Goal: Information Seeking & Learning: Learn about a topic

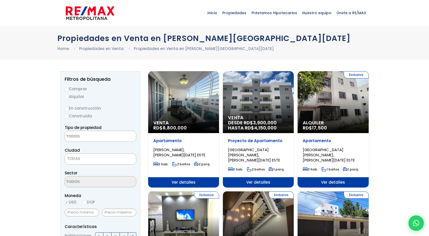
select select
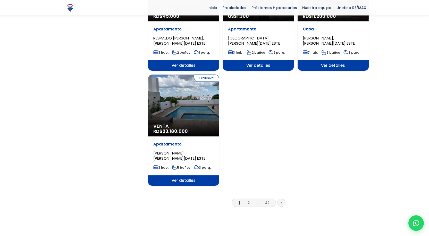
scroll to position [618, 0]
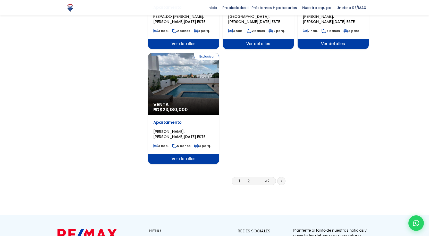
click at [247, 178] on link "2" at bounding box center [248, 180] width 2 height 5
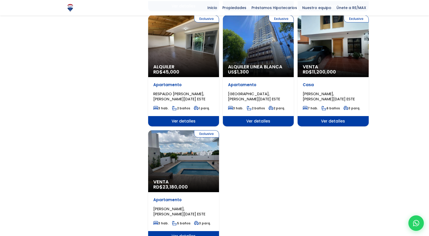
scroll to position [504, 0]
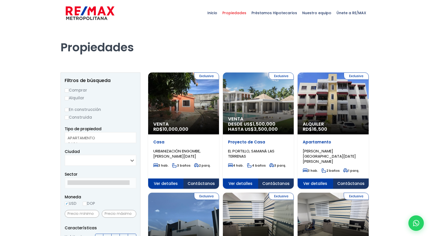
select select
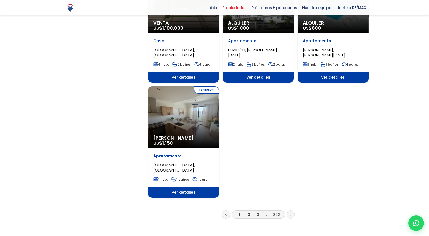
scroll to position [618, 0]
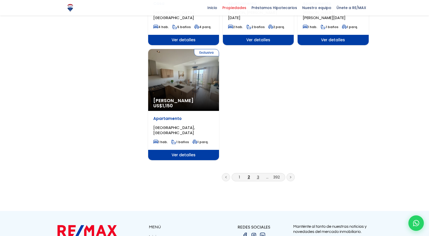
click at [257, 174] on link "3" at bounding box center [258, 176] width 2 height 5
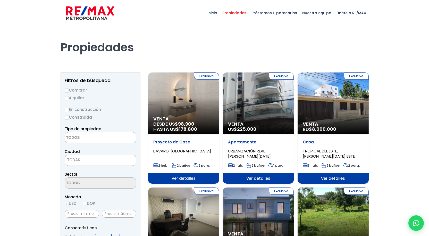
select select
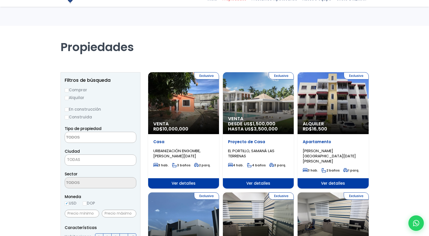
select select
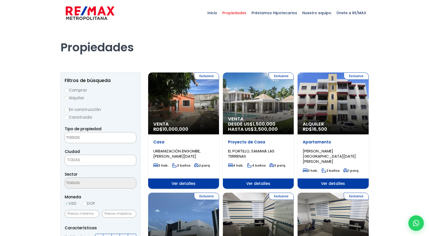
click at [209, 11] on div "Inicio Propiedades Préstamos Hipotecarios Calculadora de préstamos Nuestro equi…" at bounding box center [214, 13] width 308 height 26
click at [215, 14] on span "Inicio" at bounding box center [212, 12] width 15 height 15
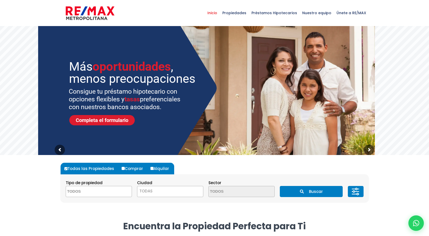
drag, startPoint x: 0, startPoint y: 0, endPoint x: 31, endPoint y: 179, distance: 181.3
click at [31, 179] on div at bounding box center [214, 187] width 429 height 65
click at [91, 190] on textarea "Search" at bounding box center [91, 191] width 50 height 11
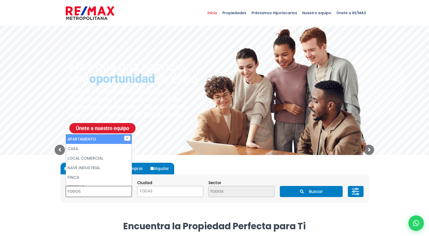
click at [88, 140] on li "APARTAMENTO" at bounding box center [99, 139] width 66 height 10
select select "apartment"
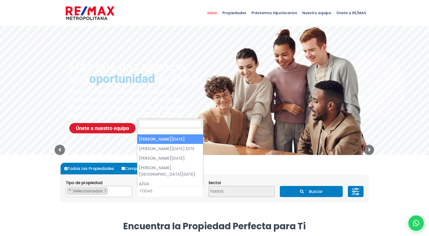
click at [160, 194] on span "TODAS" at bounding box center [170, 190] width 66 height 7
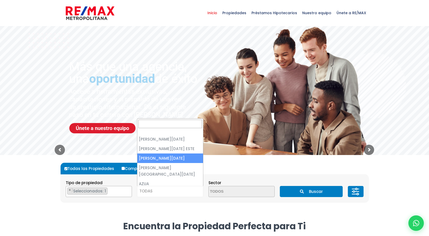
select select "149"
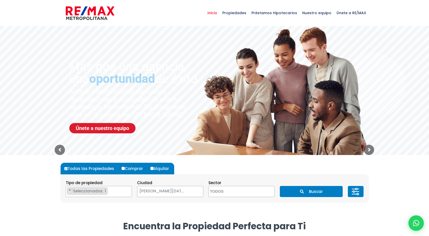
click at [306, 193] on button "Buscar" at bounding box center [311, 191] width 63 height 11
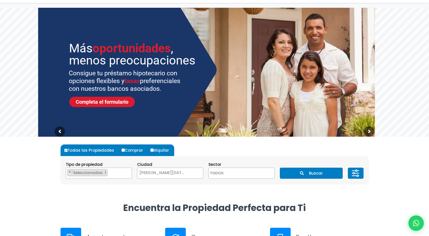
scroll to position [76, 0]
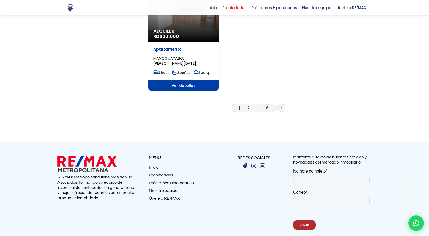
scroll to position [687, 0]
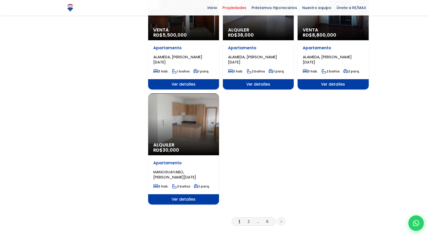
scroll to position [567, 0]
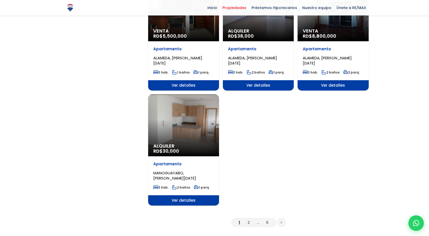
drag, startPoint x: 250, startPoint y: 205, endPoint x: 194, endPoint y: 112, distance: 109.0
click at [194, 112] on div "Alquiler RD$ 30,000" at bounding box center [183, 125] width 71 height 62
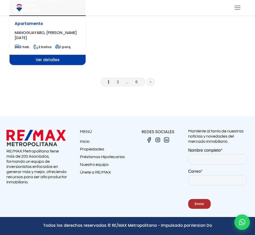
scroll to position [870, 0]
click at [119, 85] on link "2" at bounding box center [118, 81] width 2 height 5
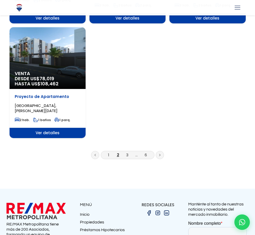
scroll to position [849, 0]
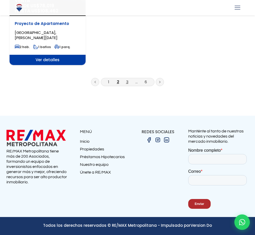
click at [128, 85] on link "3" at bounding box center [127, 81] width 2 height 5
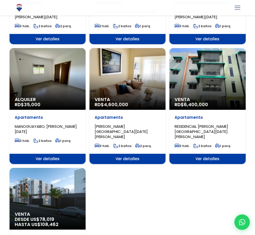
scroll to position [226, 0]
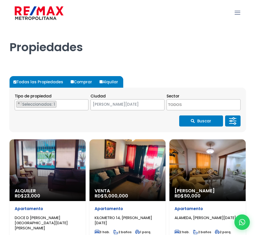
click at [219, 39] on h1 "Propiedades" at bounding box center [128, 40] width 236 height 28
